Goal: Answer question/provide support

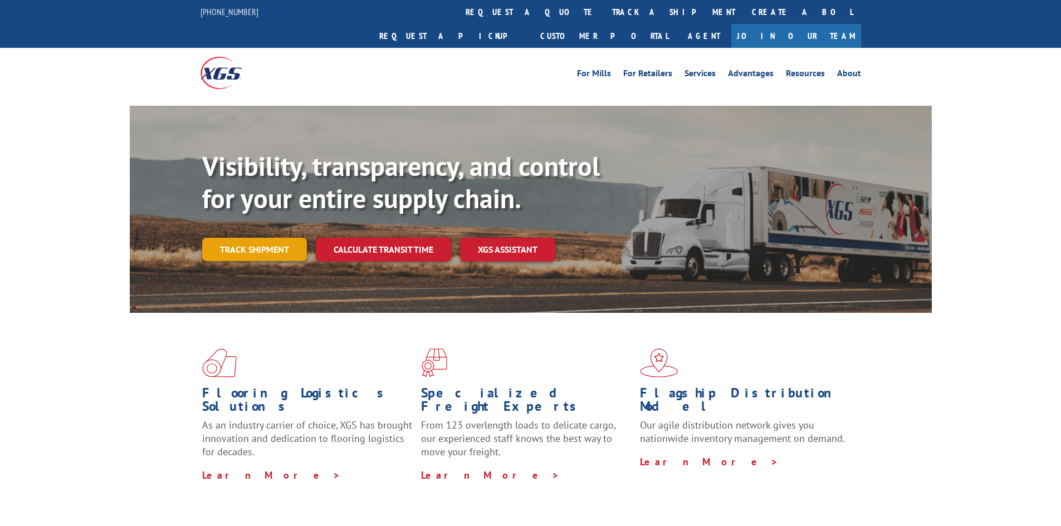
click at [275, 238] on link "Track shipment" at bounding box center [254, 249] width 105 height 23
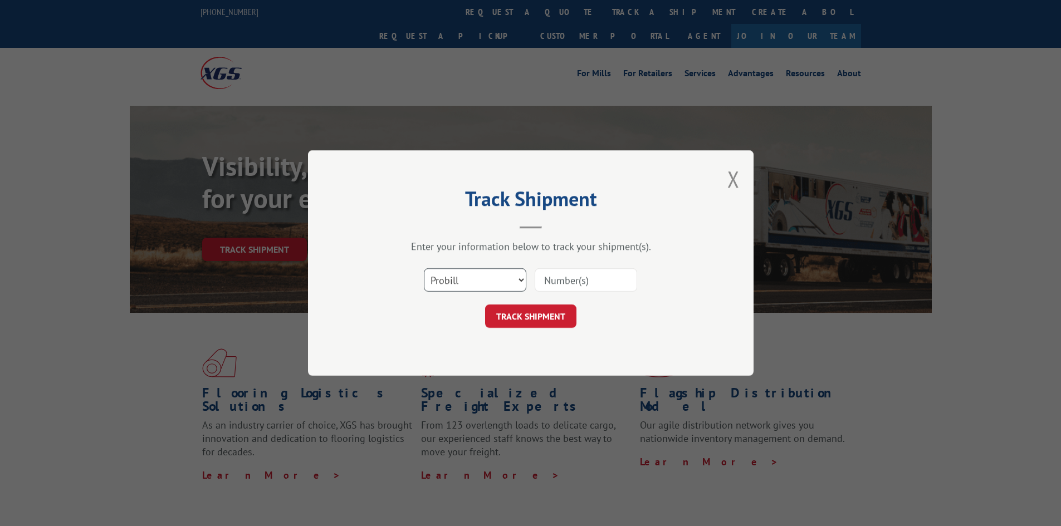
click at [469, 276] on select "Select category... Probill BOL PO" at bounding box center [475, 279] width 102 height 23
select select "po"
click at [424, 268] on select "Select category... Probill BOL PO" at bounding box center [475, 279] width 102 height 23
click at [584, 277] on input at bounding box center [586, 279] width 102 height 23
paste input "42504150"
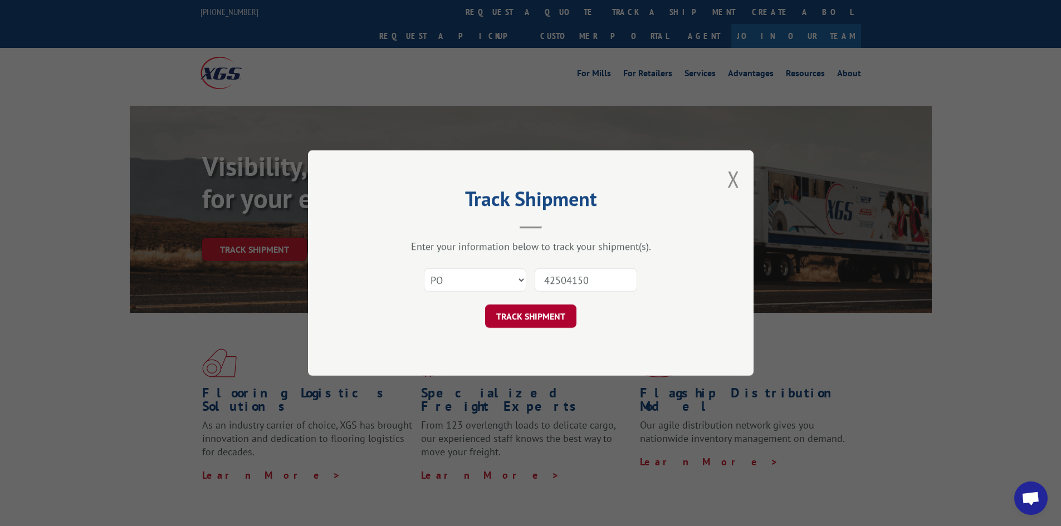
type input "42504150"
click at [557, 321] on button "TRACK SHIPMENT" at bounding box center [530, 316] width 91 height 23
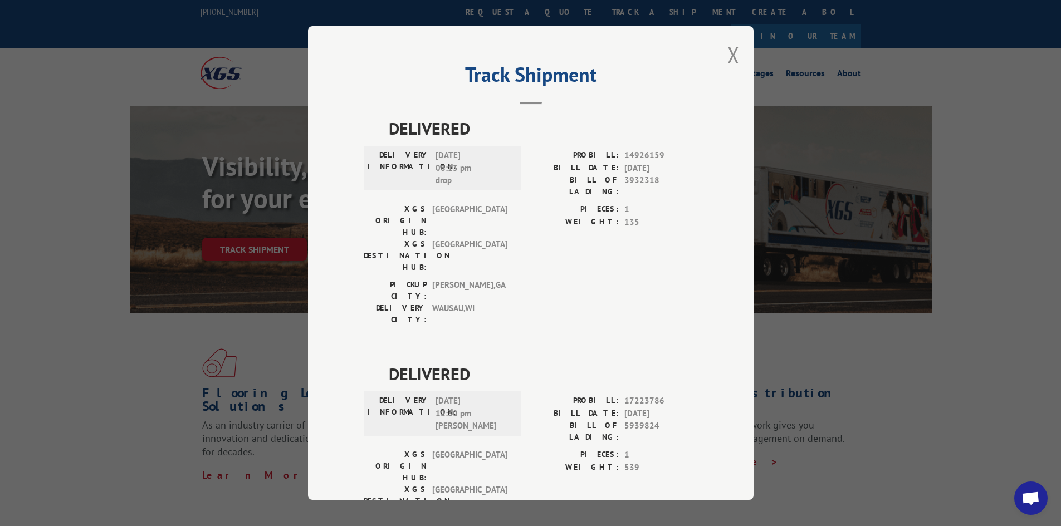
click at [627, 395] on span "17223786" at bounding box center [661, 401] width 74 height 13
copy span "17223786"
click at [1029, 489] on span "Open chat" at bounding box center [1030, 498] width 33 height 33
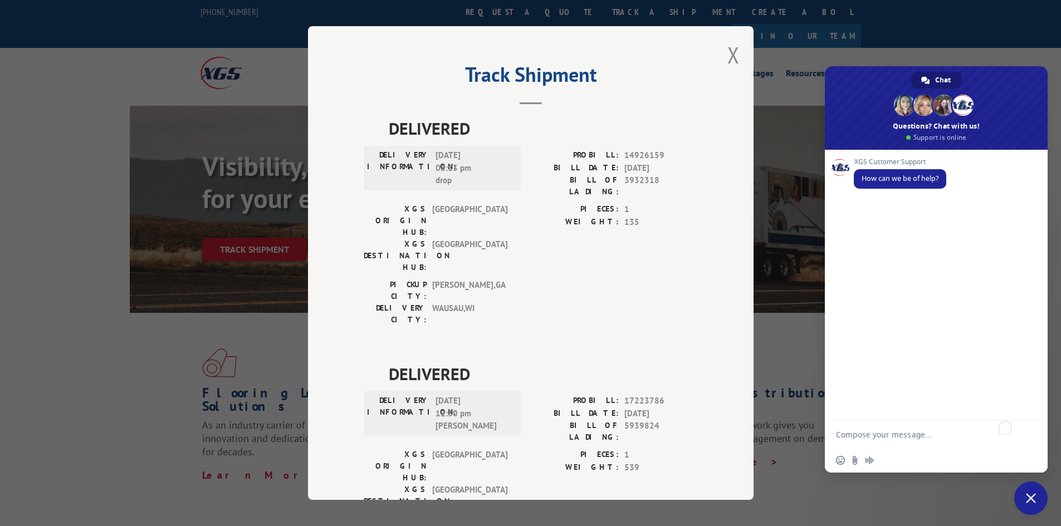
click at [930, 435] on textarea "To enrich screen reader interactions, please activate Accessibility in Grammarl…" at bounding box center [925, 434] width 178 height 28
type textarea "17223786"
click at [887, 439] on textarea "To enrich screen reader interactions, please activate Accessibility in Grammarl…" at bounding box center [925, 434] width 178 height 28
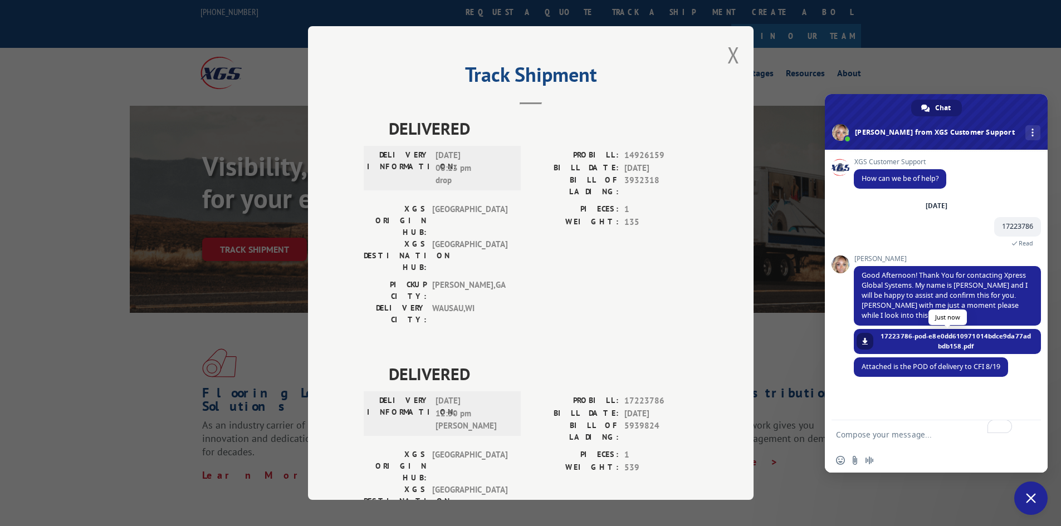
click at [869, 339] on link at bounding box center [864, 341] width 17 height 17
click at [916, 441] on textarea "To enrich screen reader interactions, please activate Accessibility in Grammarl…" at bounding box center [925, 434] width 178 height 28
type textarea "its not in our warehouse"
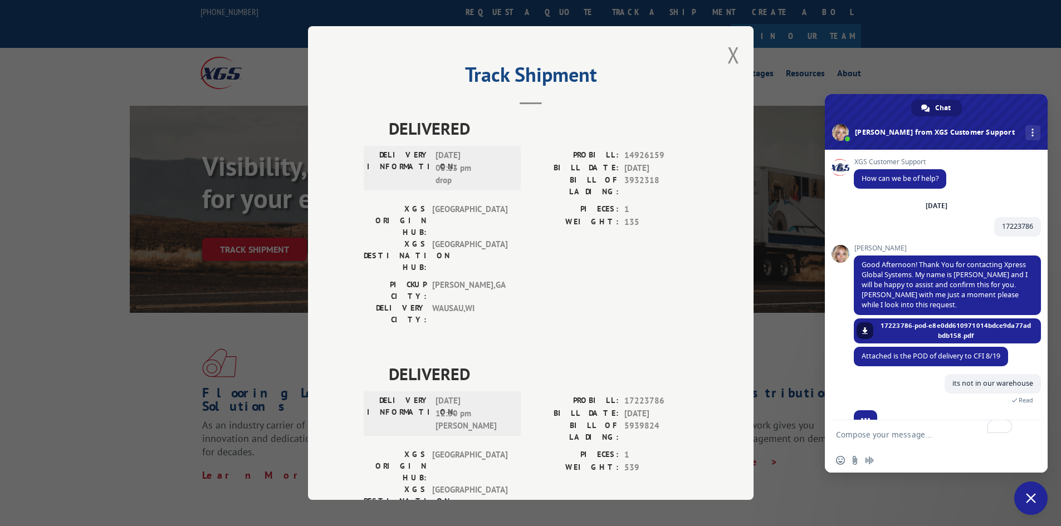
scroll to position [18, 0]
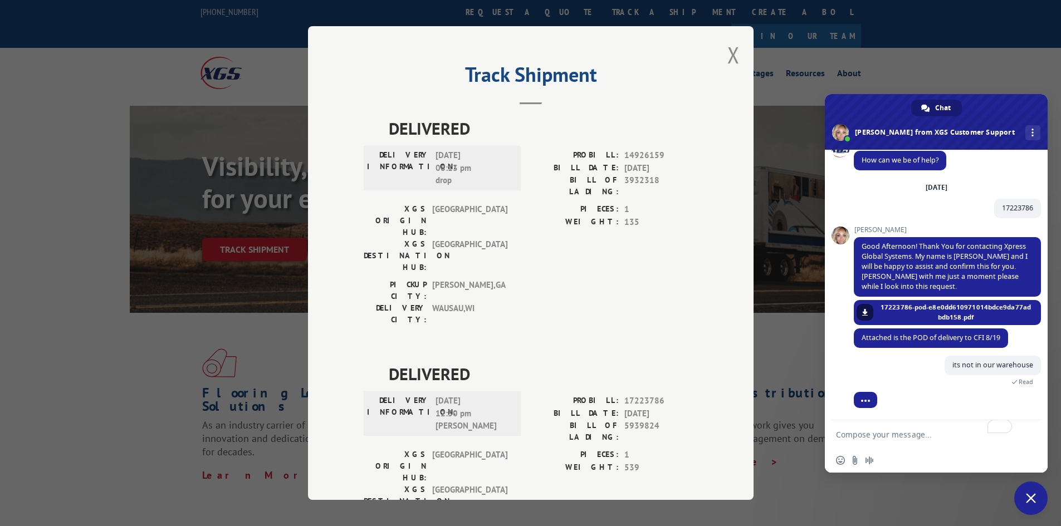
click at [883, 441] on textarea "To enrich screen reader interactions, please activate Accessibility in Grammarl…" at bounding box center [925, 434] width 178 height 28
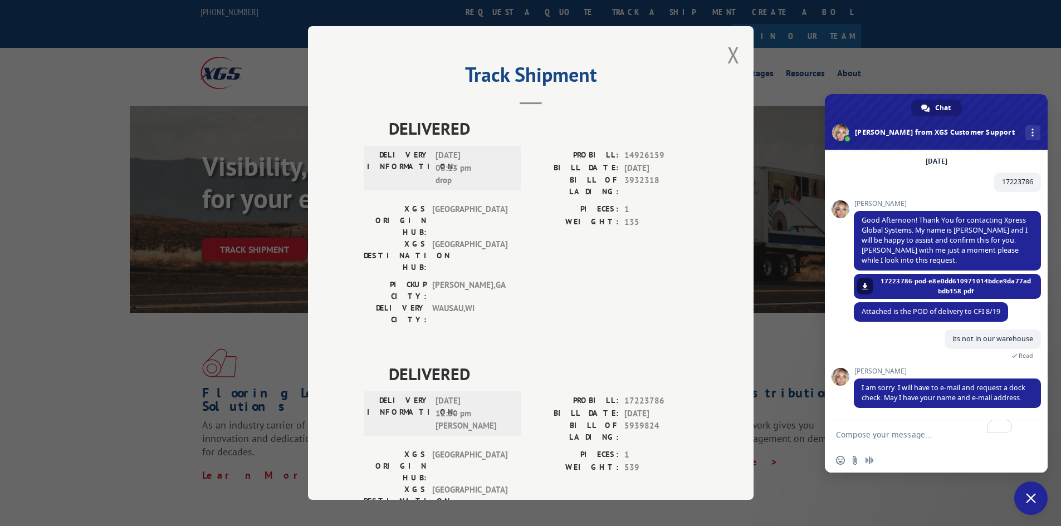
click at [914, 428] on textarea "To enrich screen reader interactions, please activate Accessibility in Grammarl…" at bounding box center [925, 434] width 178 height 28
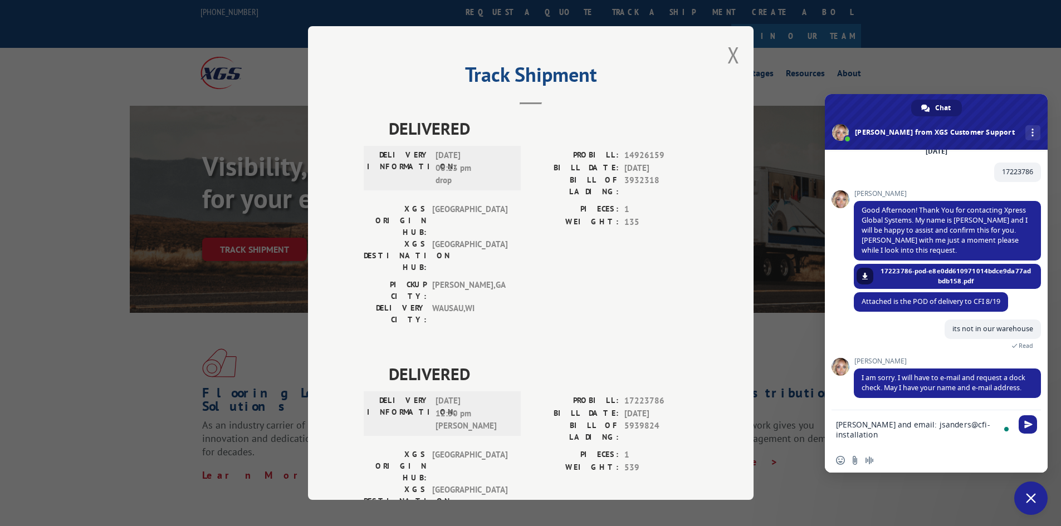
scroll to position [87, 0]
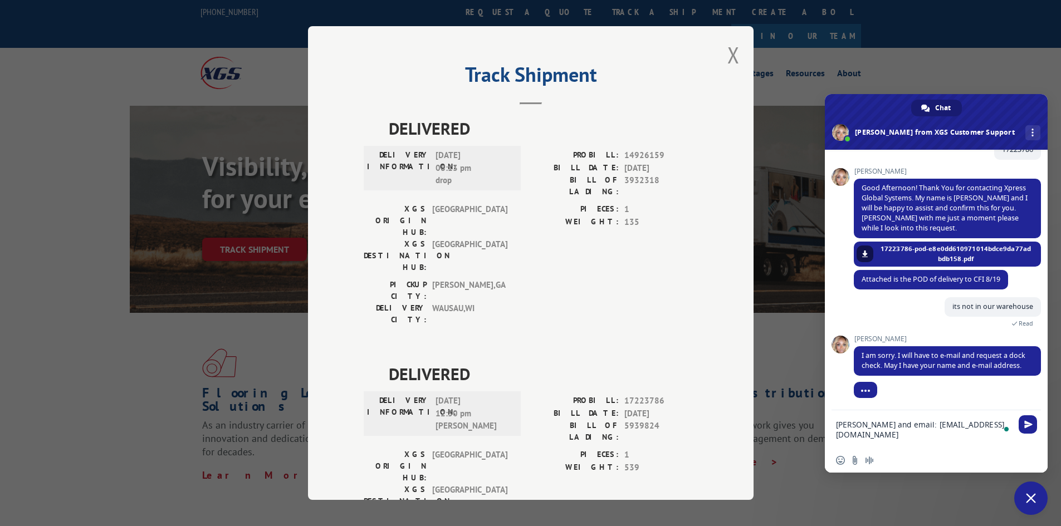
type textarea "[PERSON_NAME] and email: [EMAIL_ADDRESS][DOMAIN_NAME]"
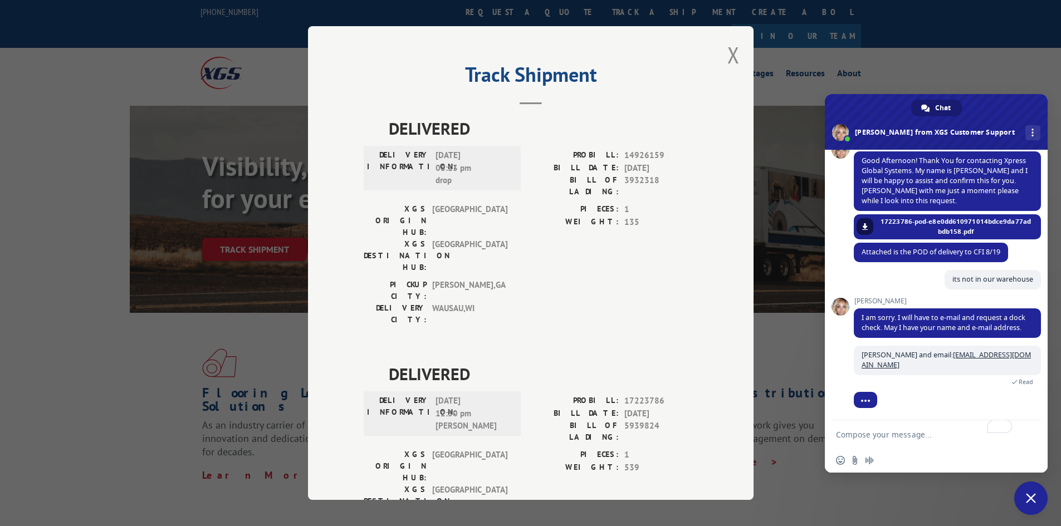
scroll to position [130, 0]
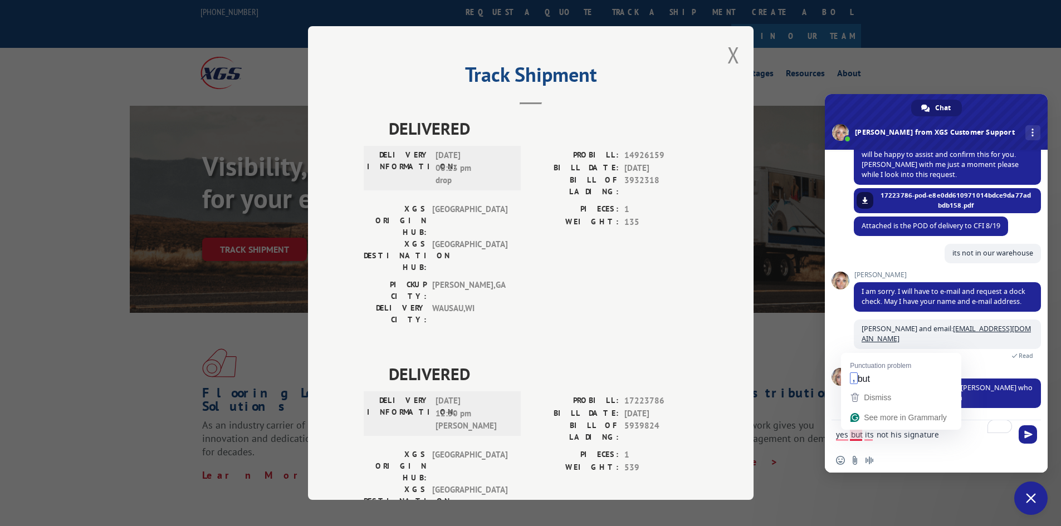
click at [861, 435] on textarea "yes but its not his signature" at bounding box center [925, 434] width 178 height 28
click at [870, 435] on textarea "yes, but its not his signature" at bounding box center [925, 434] width 178 height 28
click at [874, 437] on textarea "yes, but its not his signature" at bounding box center [925, 434] width 178 height 28
type textarea "yes, but it's not his signature"
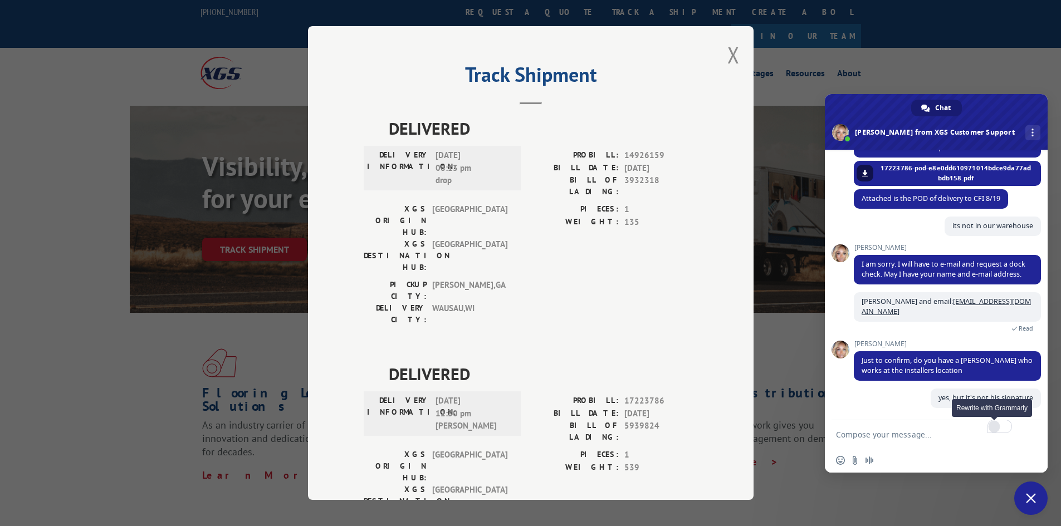
scroll to position [158, 0]
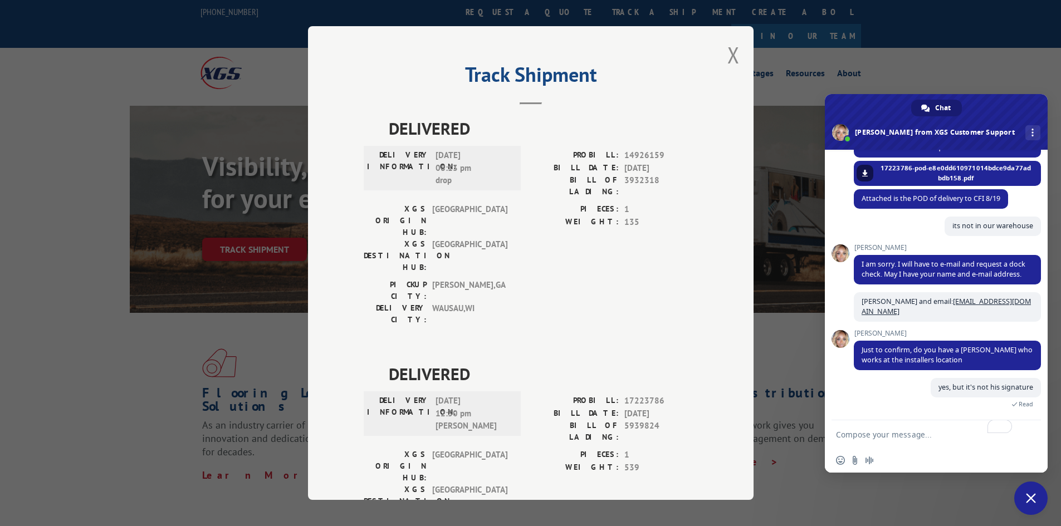
click at [874, 435] on textarea "To enrich screen reader interactions, please activate Accessibility in Grammarl…" at bounding box center [925, 434] width 178 height 28
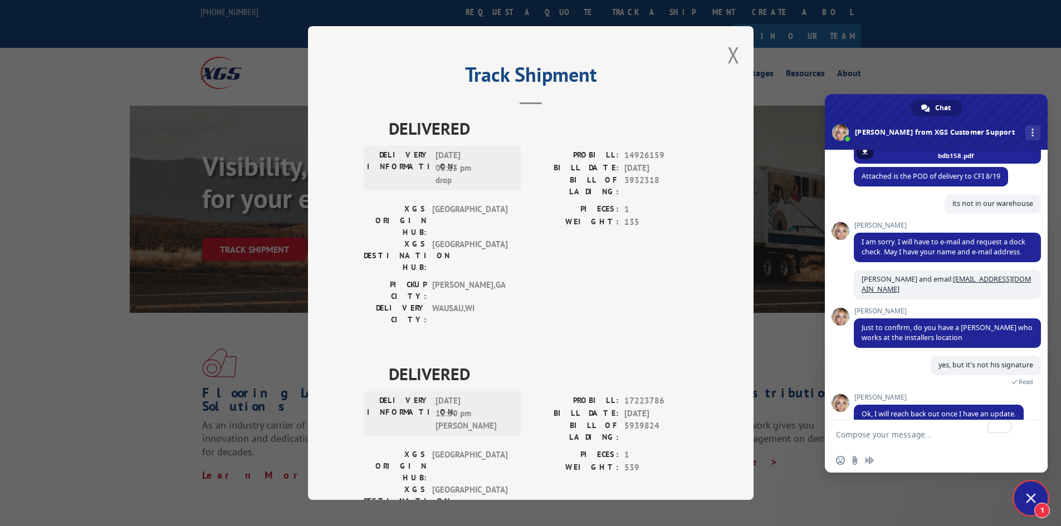
scroll to position [196, 0]
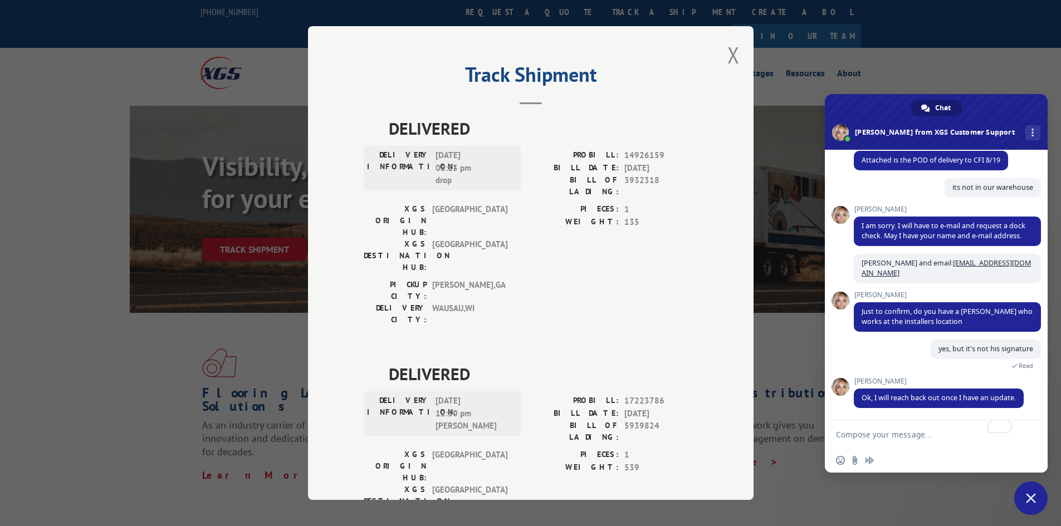
click at [926, 429] on textarea "To enrich screen reader interactions, please activate Accessibility in Grammarl…" at bounding box center [925, 434] width 178 height 28
type textarea "thank youuu"
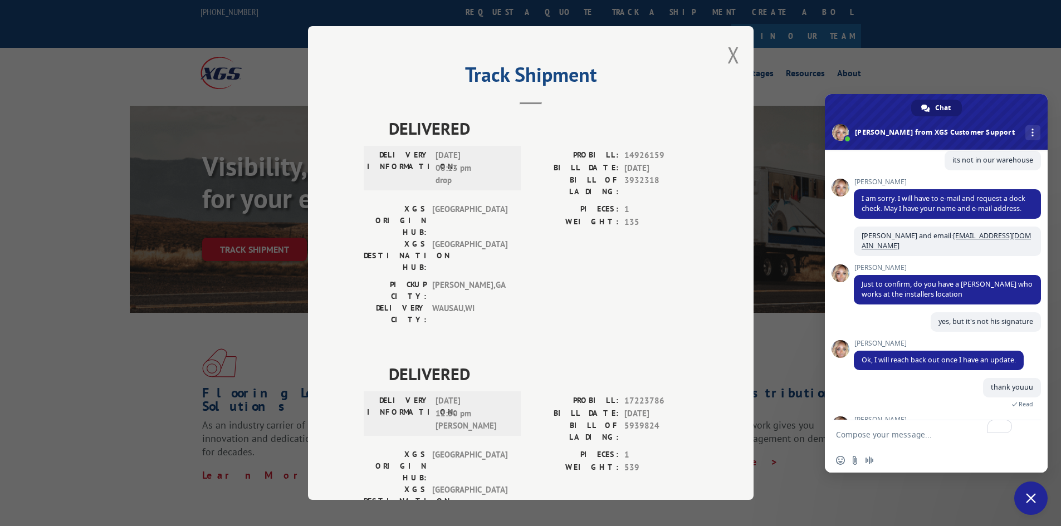
scroll to position [335, 0]
